Goal: Task Accomplishment & Management: Manage account settings

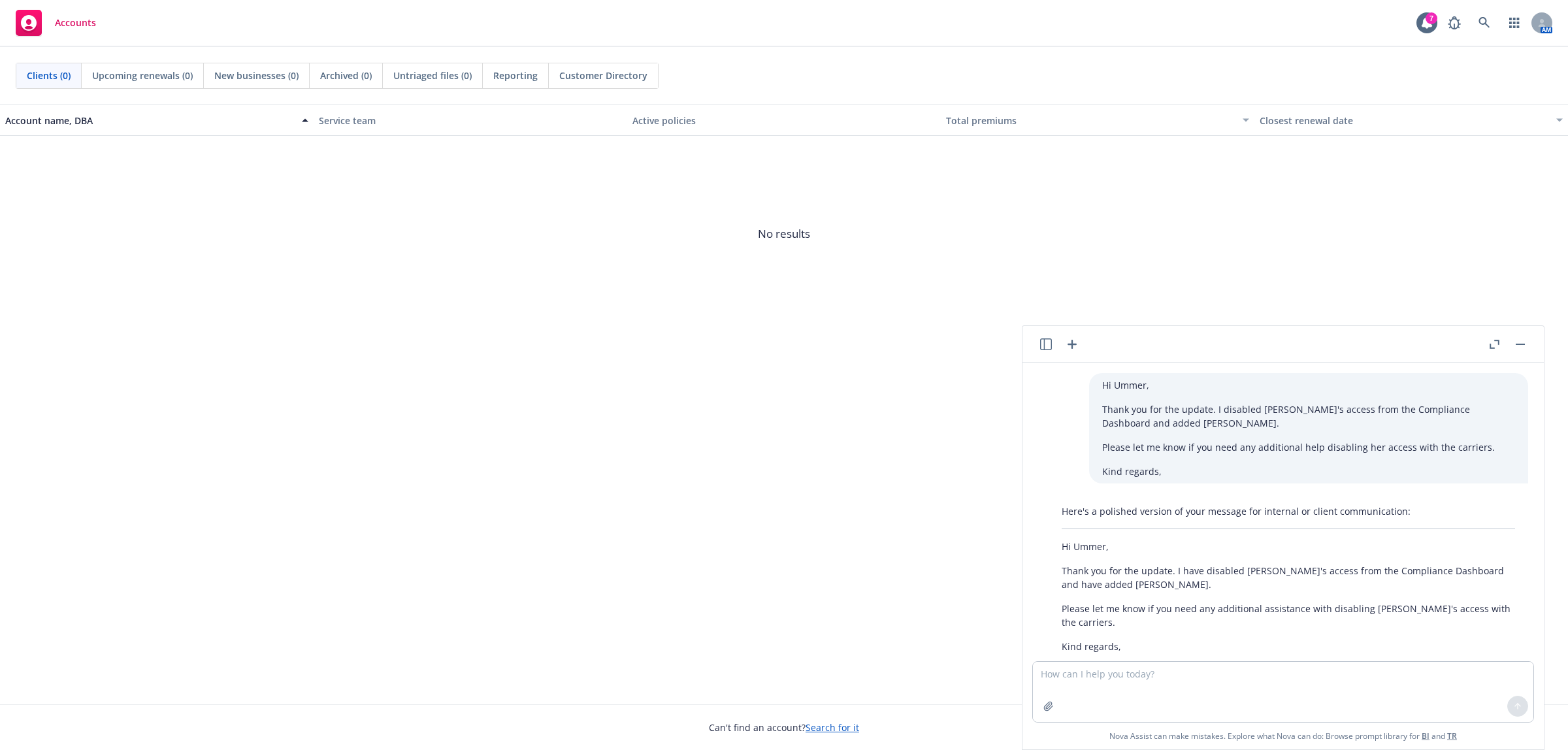
scroll to position [325, 0]
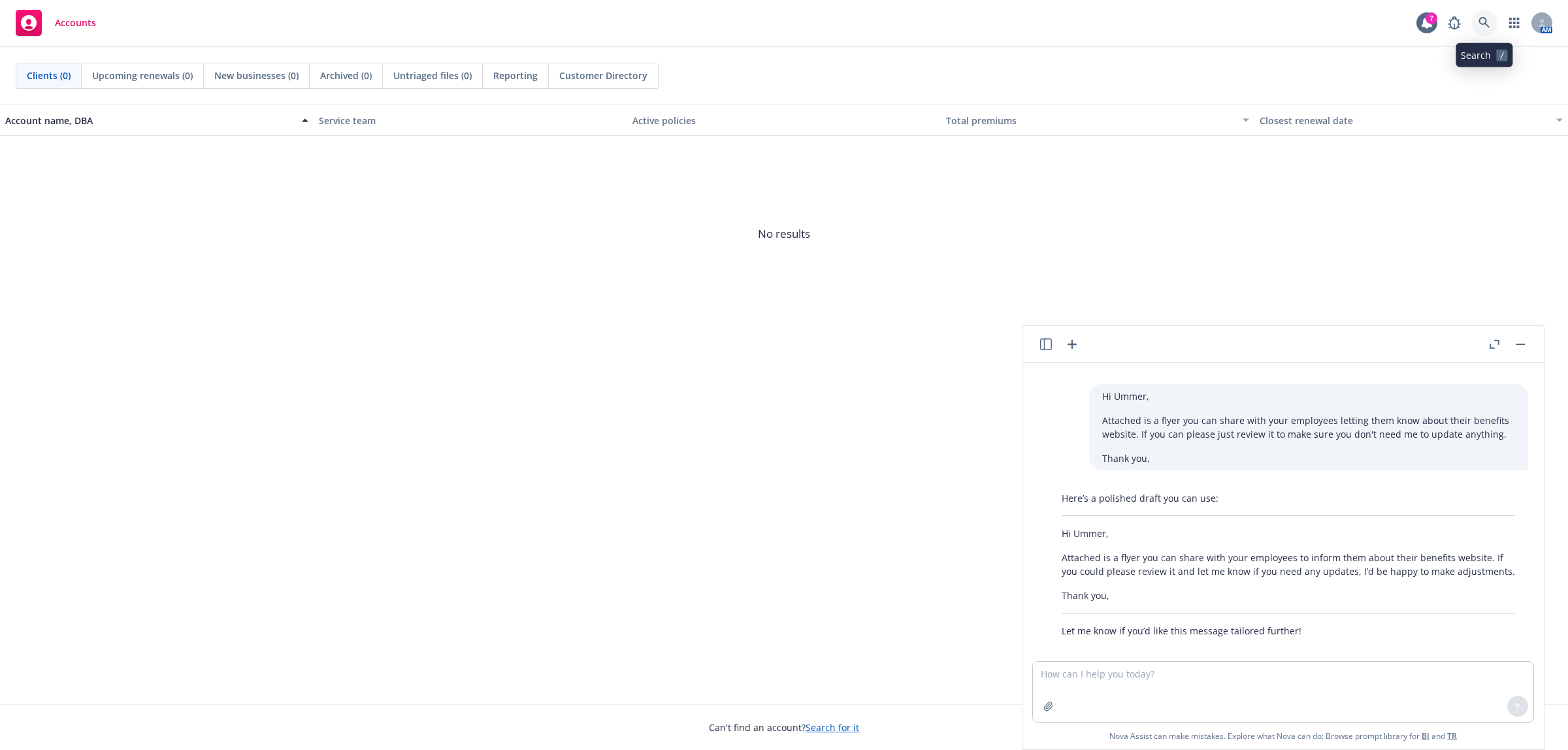
click at [1480, 24] on icon at bounding box center [1484, 22] width 11 height 11
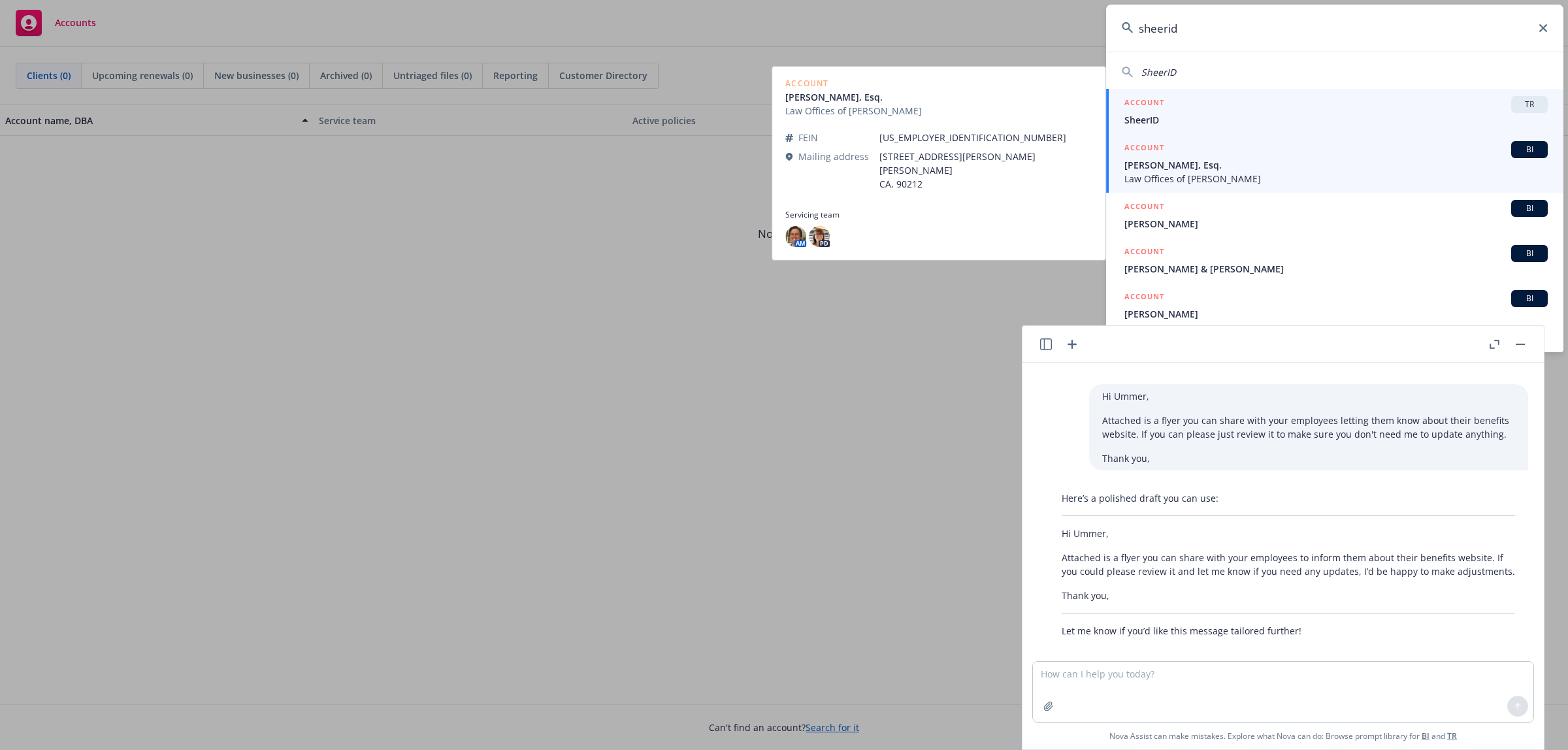
type input "sheerid"
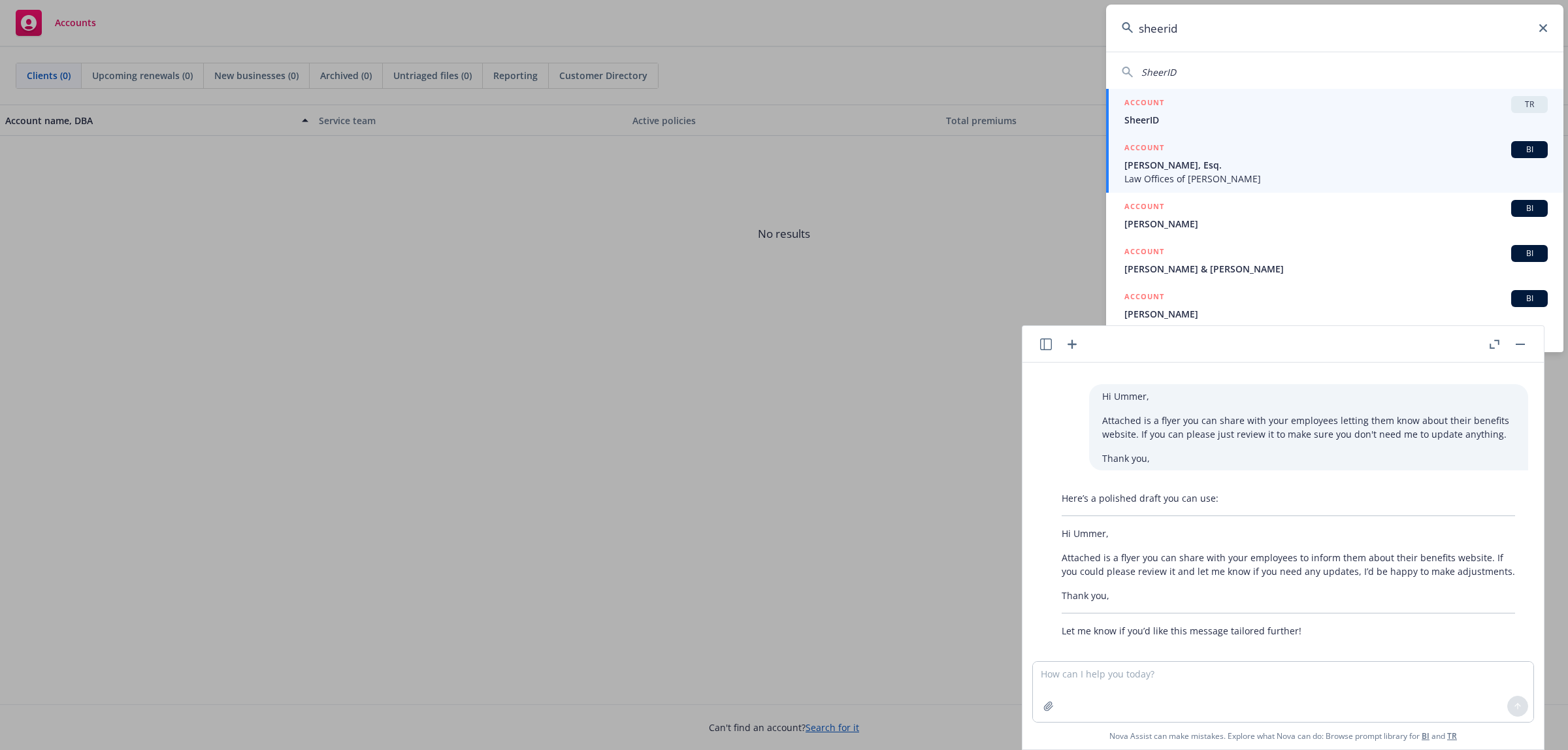
click at [1317, 116] on span "SheerID" at bounding box center [1336, 120] width 423 height 14
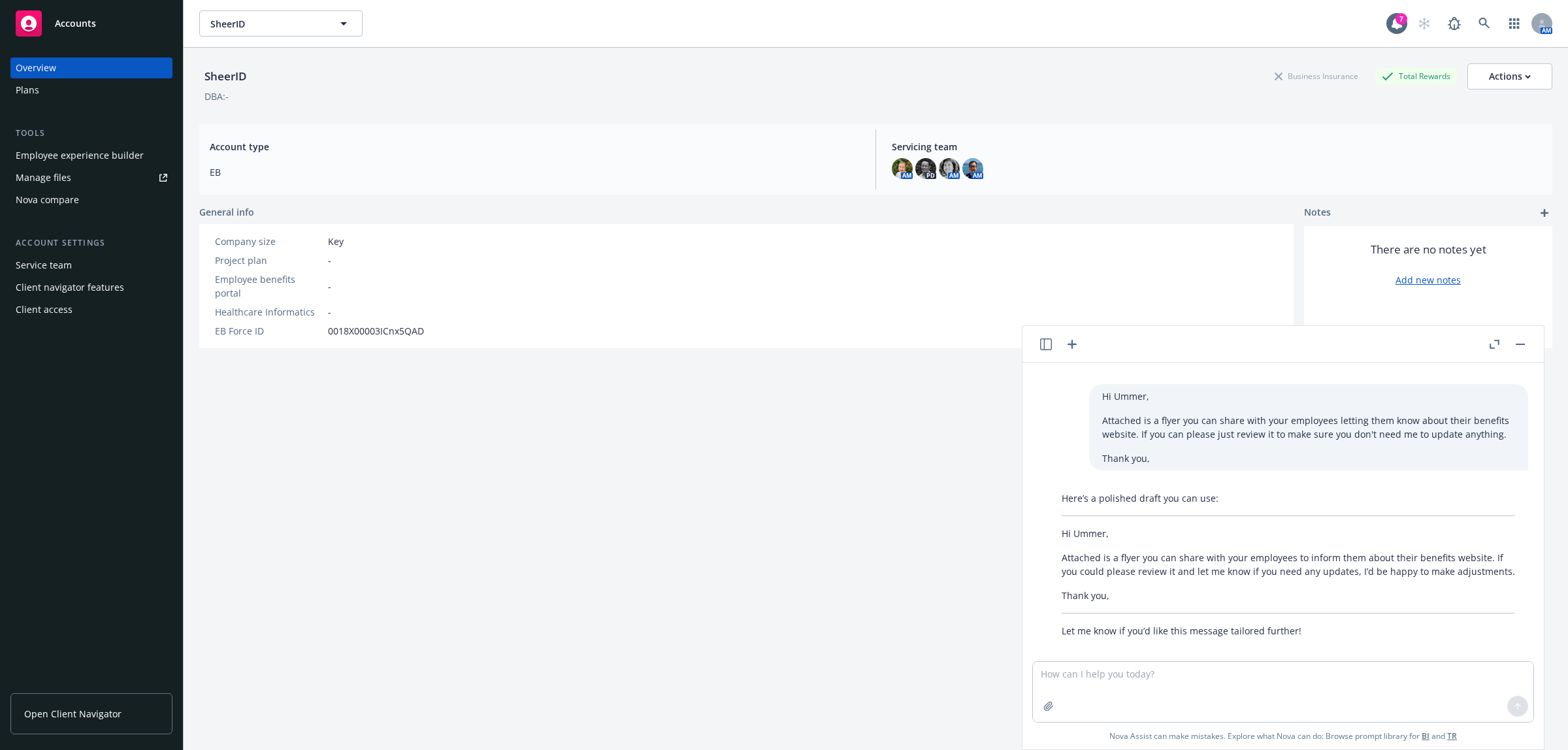
click at [1524, 343] on button "button" at bounding box center [1520, 344] width 16 height 16
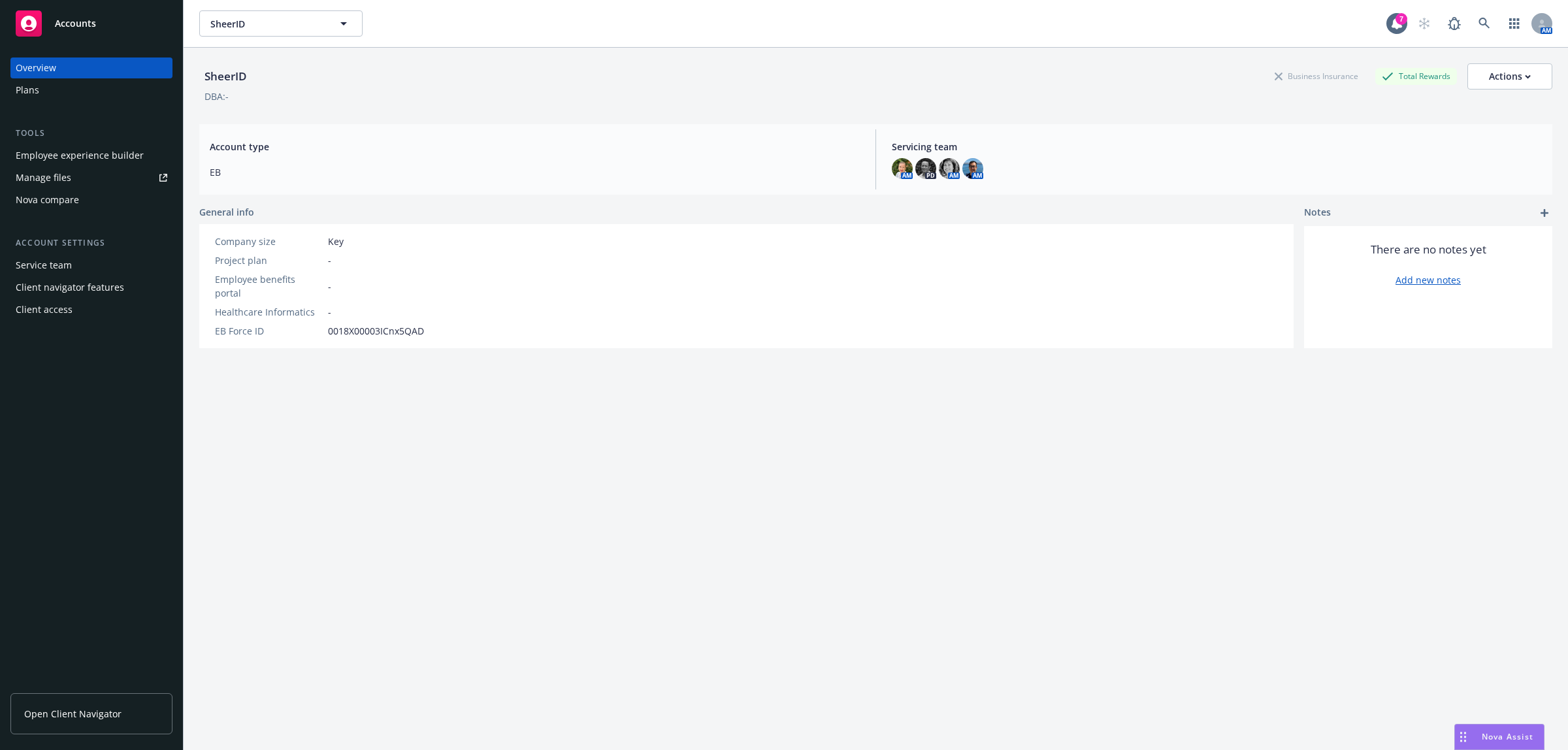
click at [124, 177] on link "Manage files" at bounding box center [91, 177] width 162 height 21
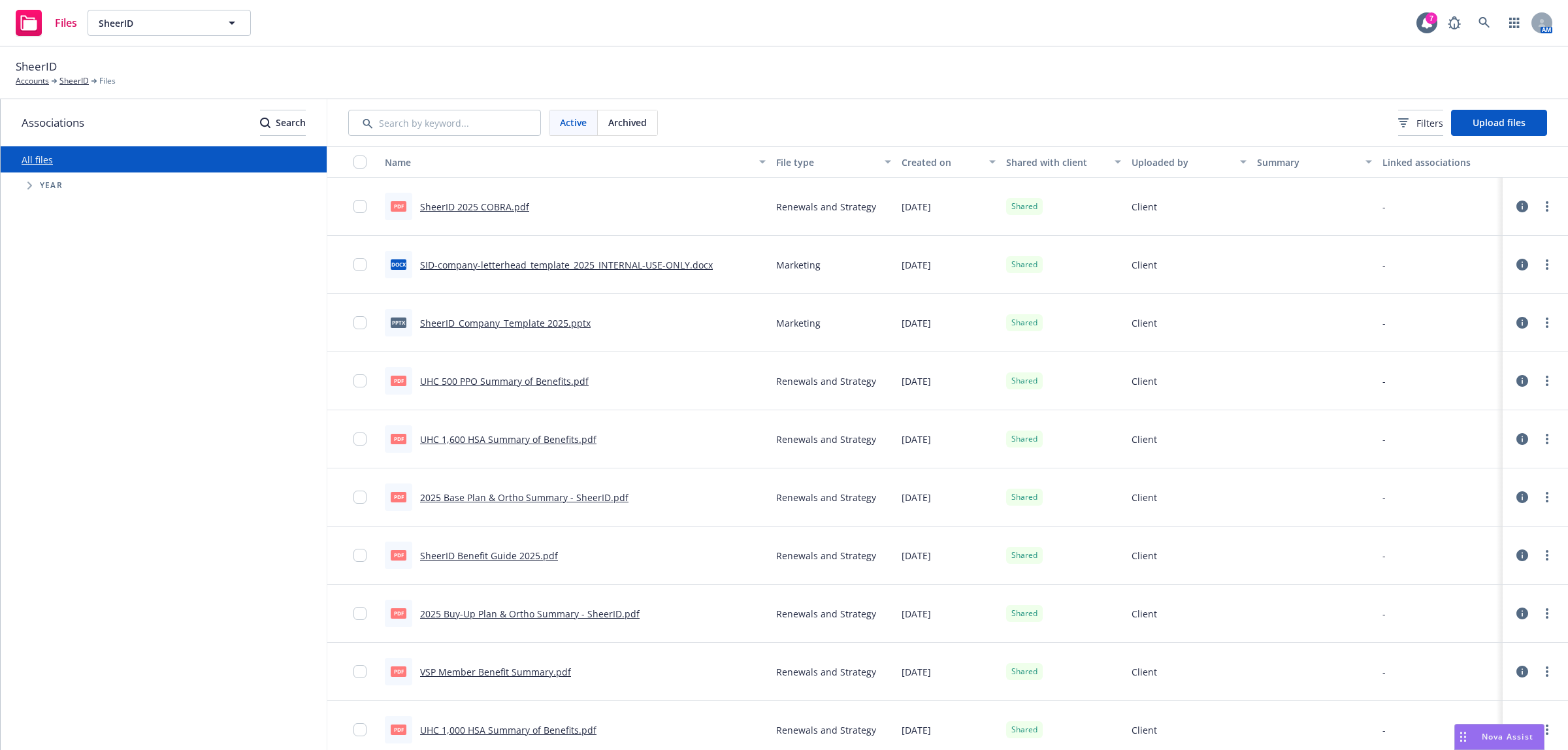
scroll to position [68, 0]
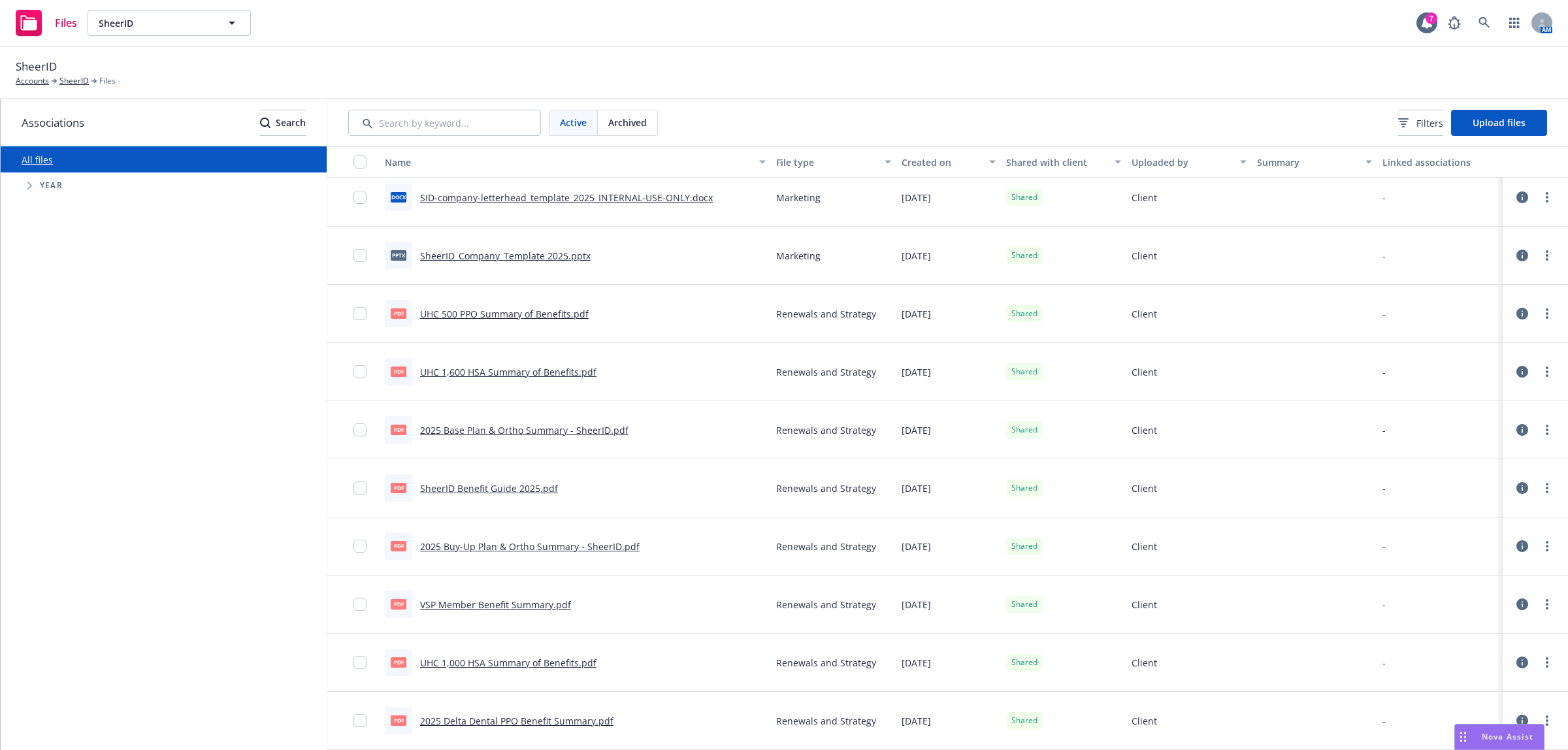
click at [467, 196] on link "SID-company-letterhead_template_2025_INTERNAL-USE-ONLY.docx" at bounding box center [566, 198] width 293 height 12
click at [466, 259] on link "SheerID_Company_Template 2025.pptx" at bounding box center [505, 255] width 171 height 12
click at [471, 310] on link "UHC 500 PPO Summary of Benefits.pdf" at bounding box center [504, 314] width 169 height 12
click at [468, 604] on link "VSP Member Benefit Summary.pdf" at bounding box center [495, 604] width 151 height 12
click at [1545, 603] on icon "more" at bounding box center [1546, 604] width 3 height 10
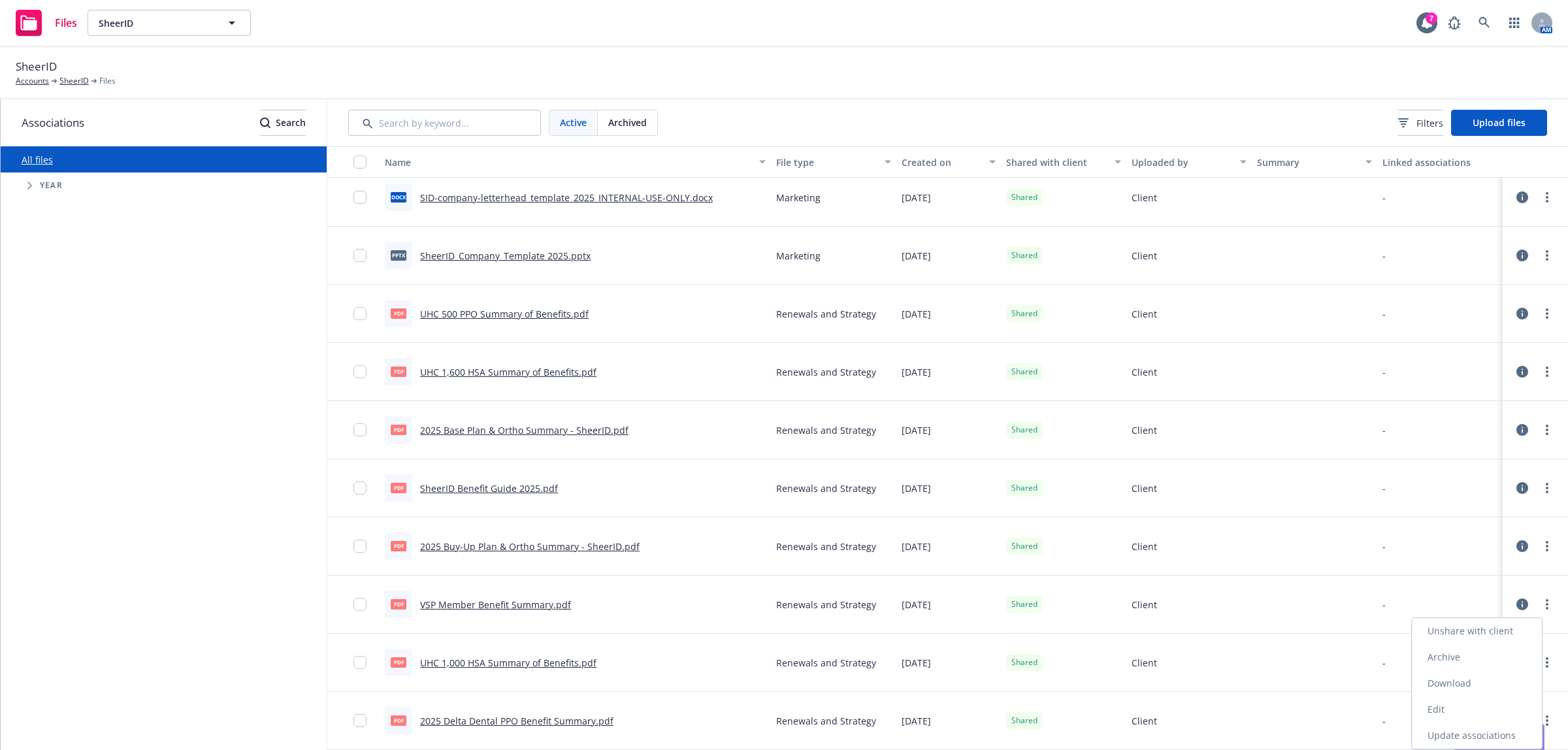
click at [1498, 687] on link "Download" at bounding box center [1476, 683] width 130 height 26
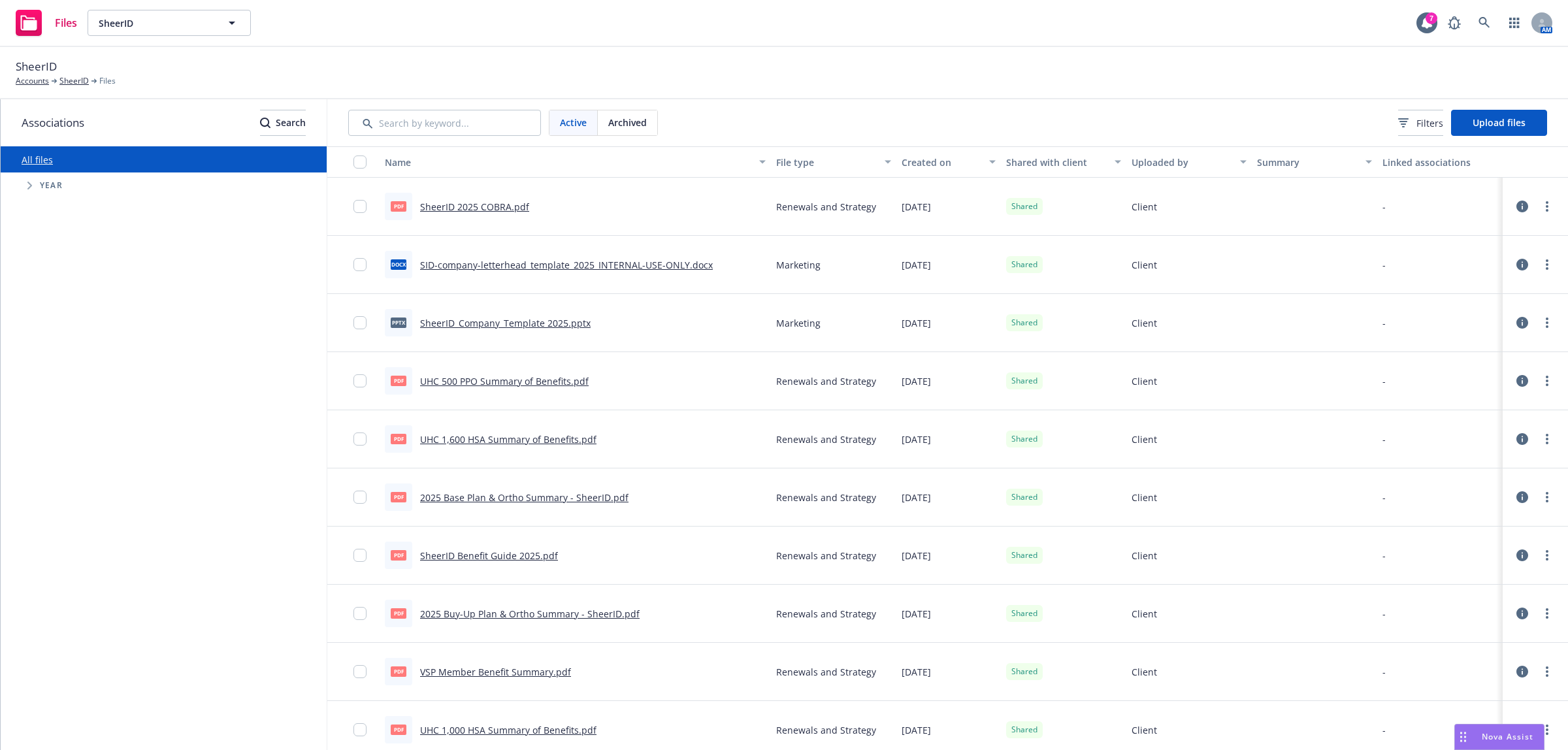
click at [1101, 50] on div "SheerID Accounts SheerID Files" at bounding box center [784, 73] width 1568 height 52
click at [1540, 205] on link "more" at bounding box center [1547, 206] width 16 height 16
click at [1501, 289] on link "Download" at bounding box center [1476, 286] width 130 height 26
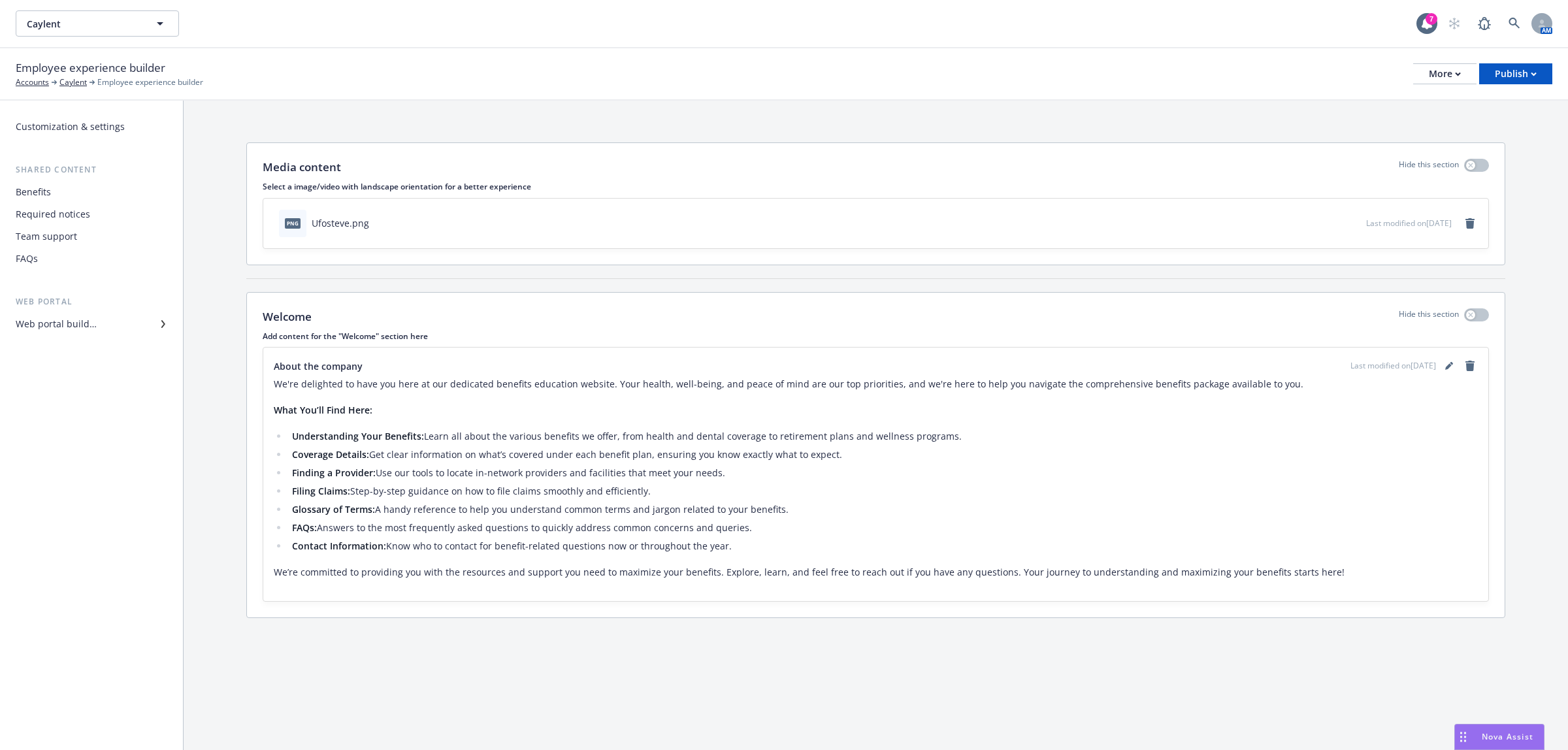
click at [66, 187] on div "Benefits" at bounding box center [91, 192] width 151 height 21
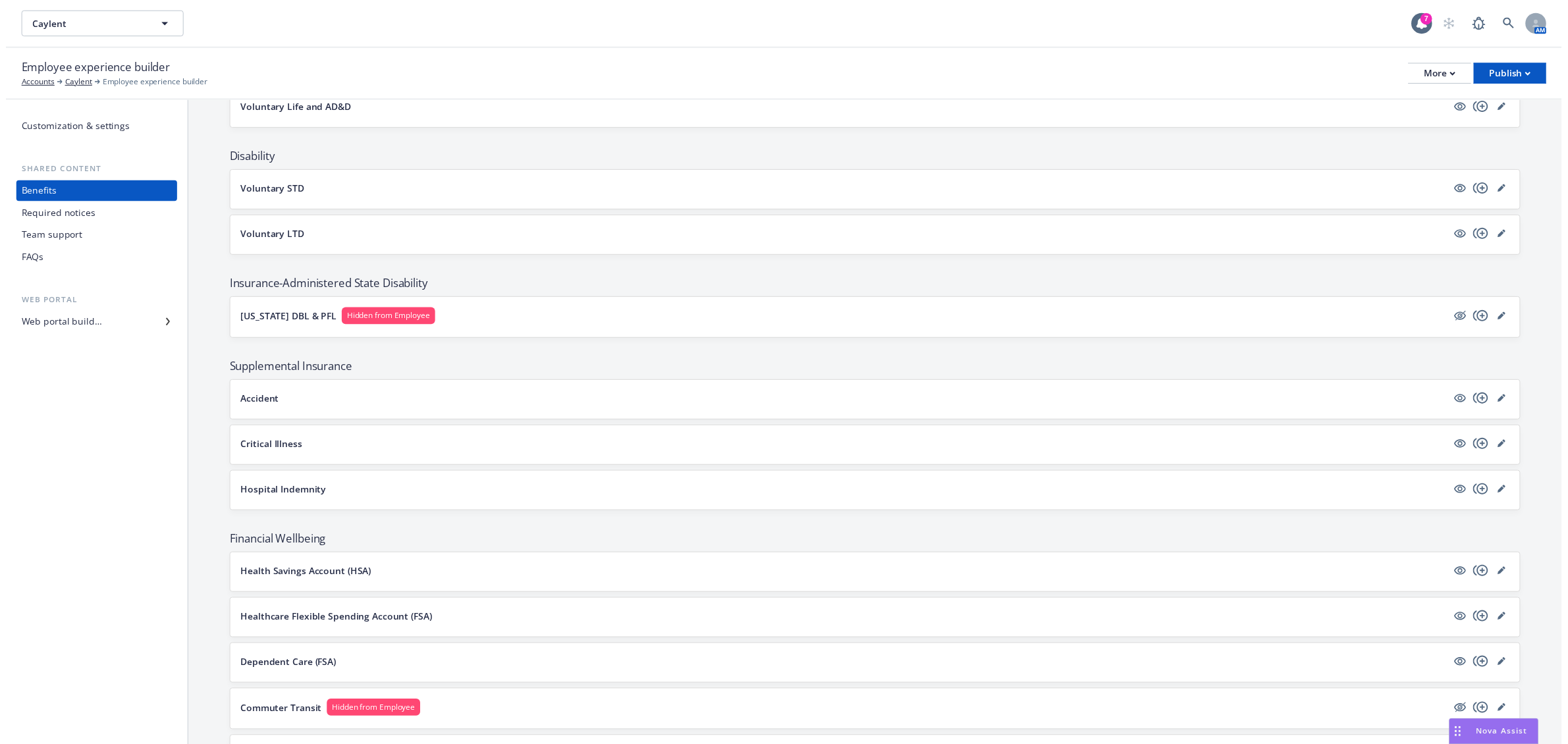
scroll to position [830, 0]
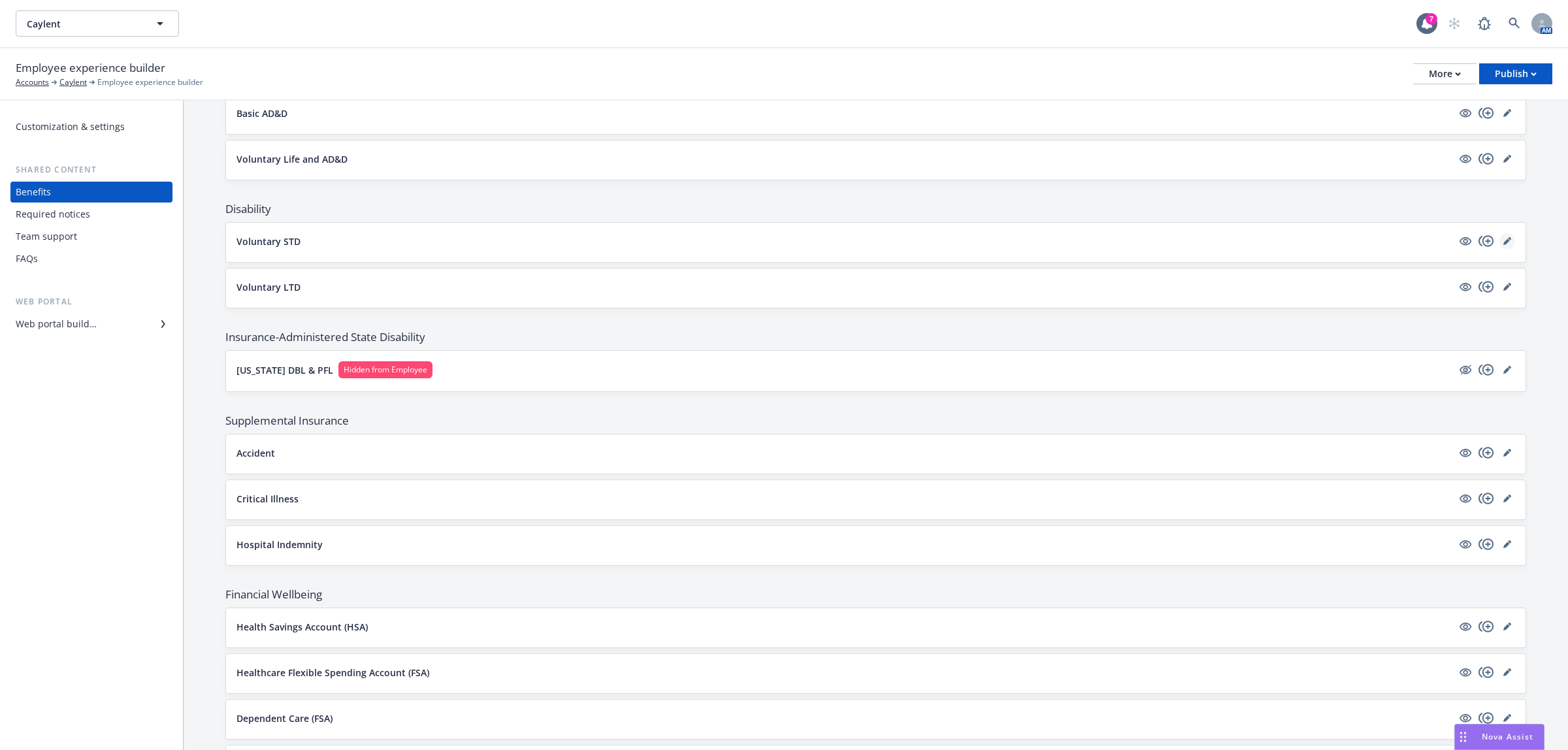
click at [1503, 245] on icon "editPencil" at bounding box center [1507, 240] width 8 height 8
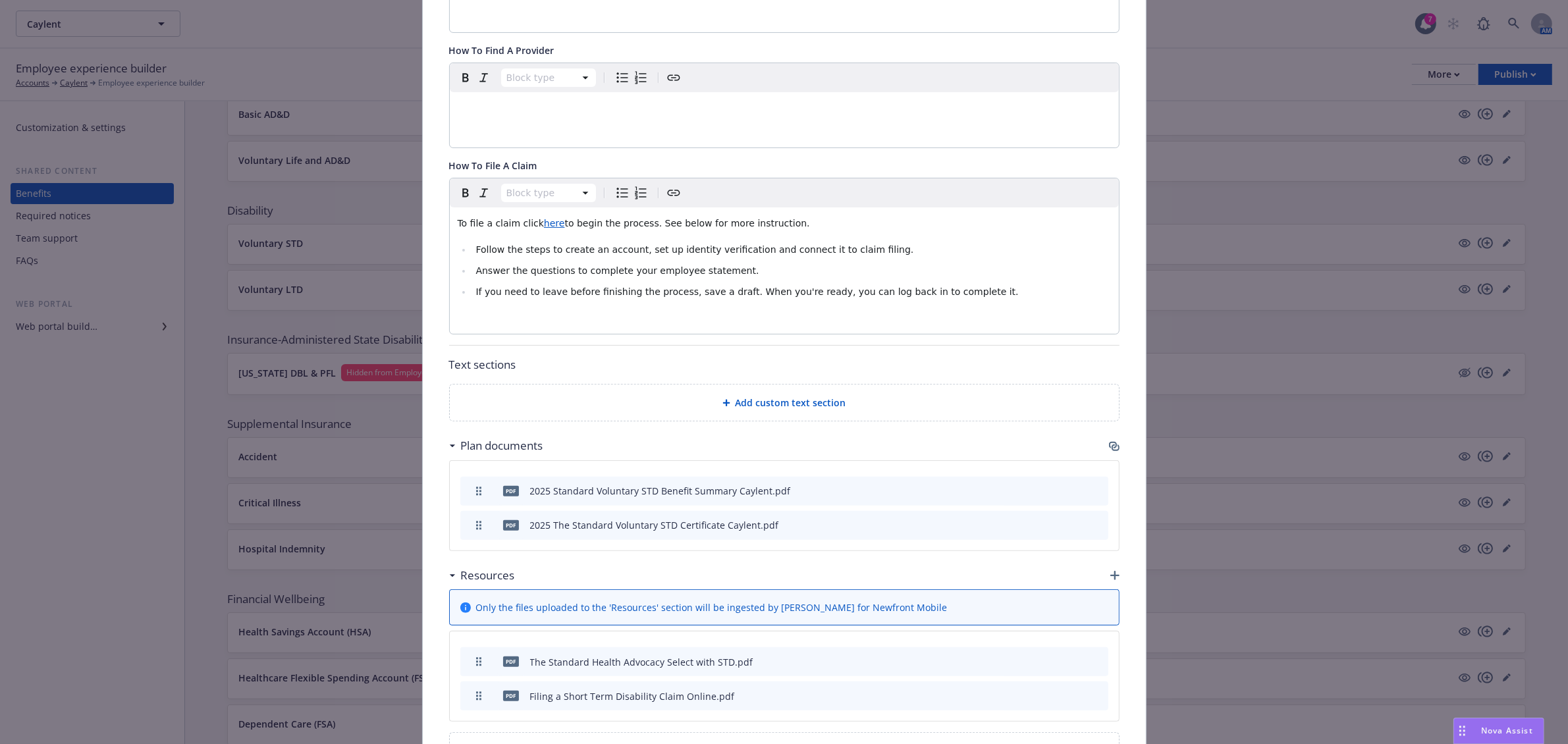
scroll to position [542, 0]
